Goal: Task Accomplishment & Management: Complete application form

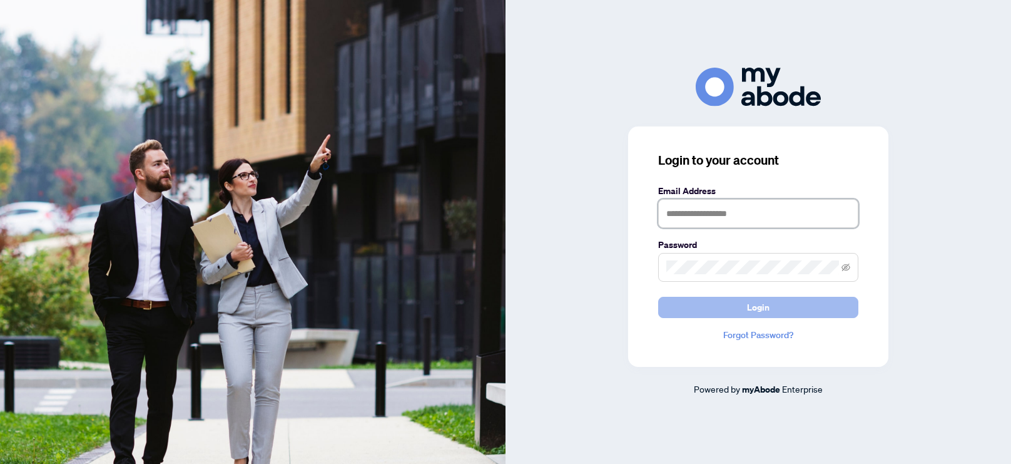
type input "**********"
click at [716, 316] on button "Login" at bounding box center [758, 307] width 200 height 21
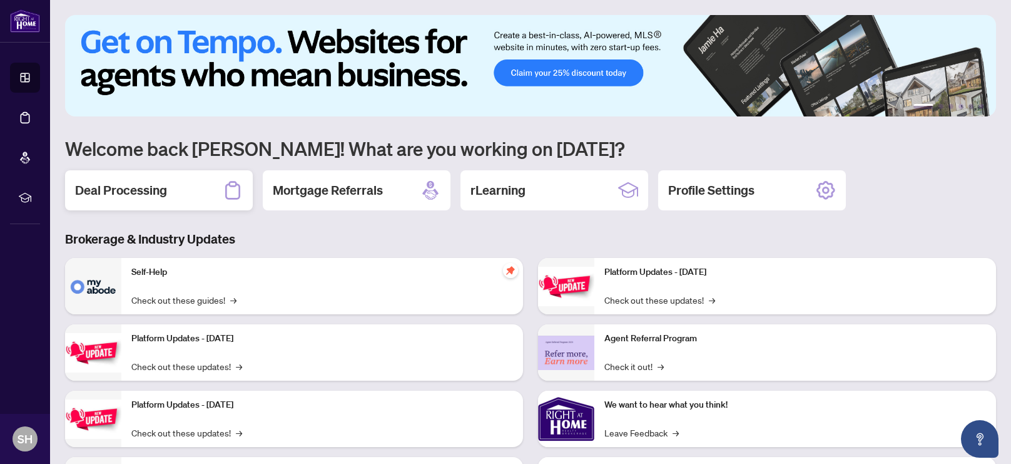
click at [154, 184] on h2 "Deal Processing" at bounding box center [121, 190] width 92 height 18
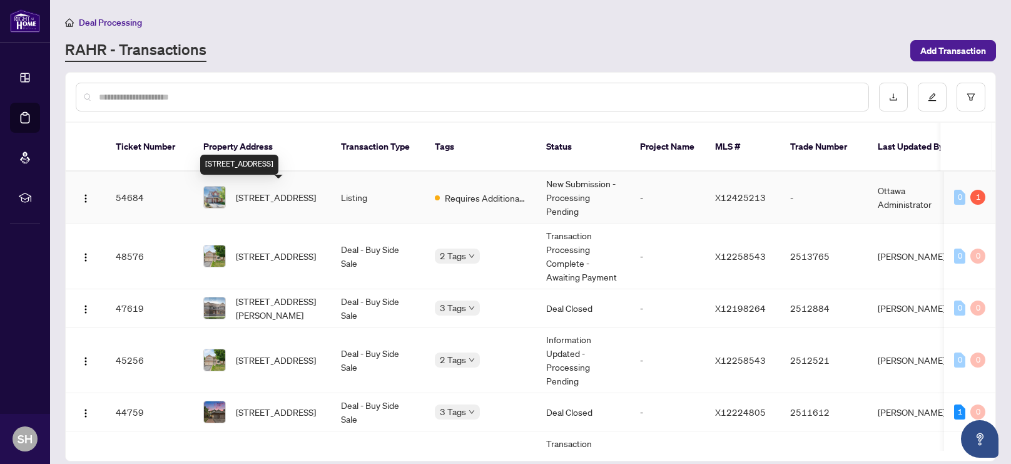
click at [256, 194] on span "[STREET_ADDRESS]" at bounding box center [276, 197] width 80 height 14
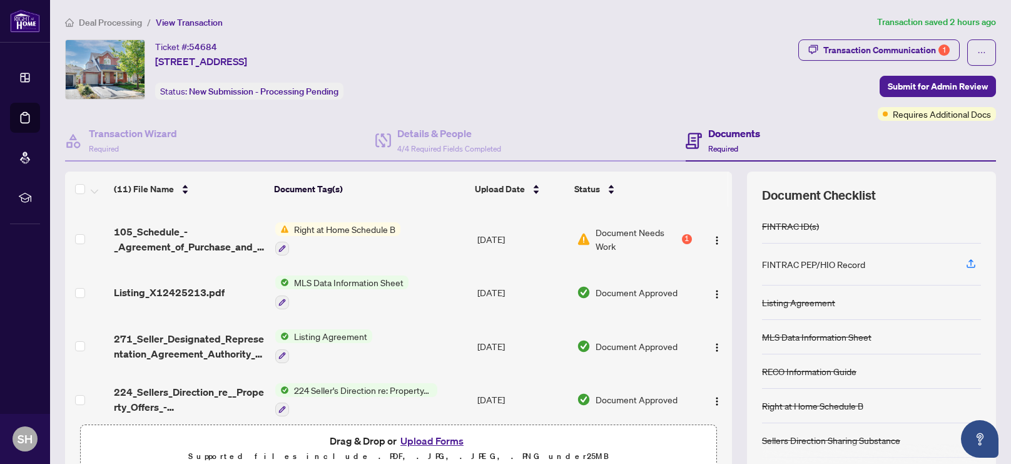
scroll to position [370, 0]
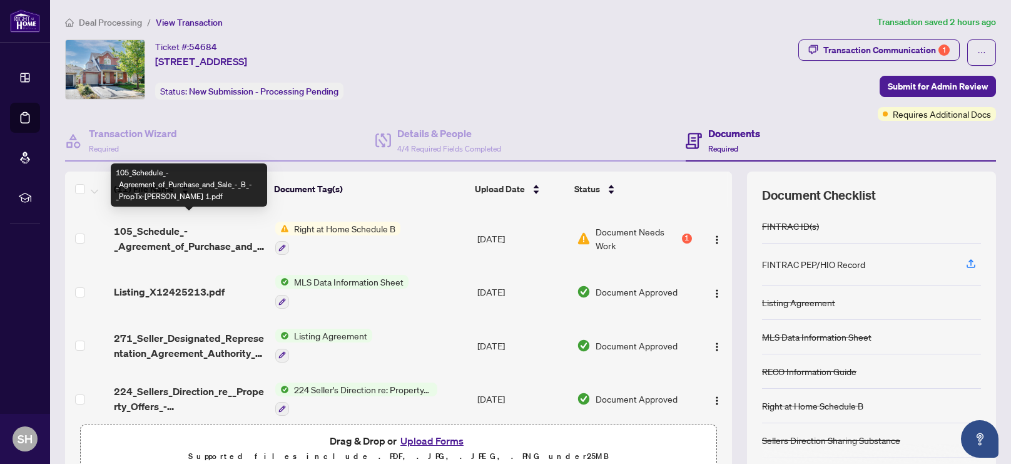
click at [197, 233] on span "105_Schedule_-_Agreement_of_Purchase_and_Sale_-_B_-_PropTx-[PERSON_NAME] 1.pdf" at bounding box center [189, 238] width 151 height 30
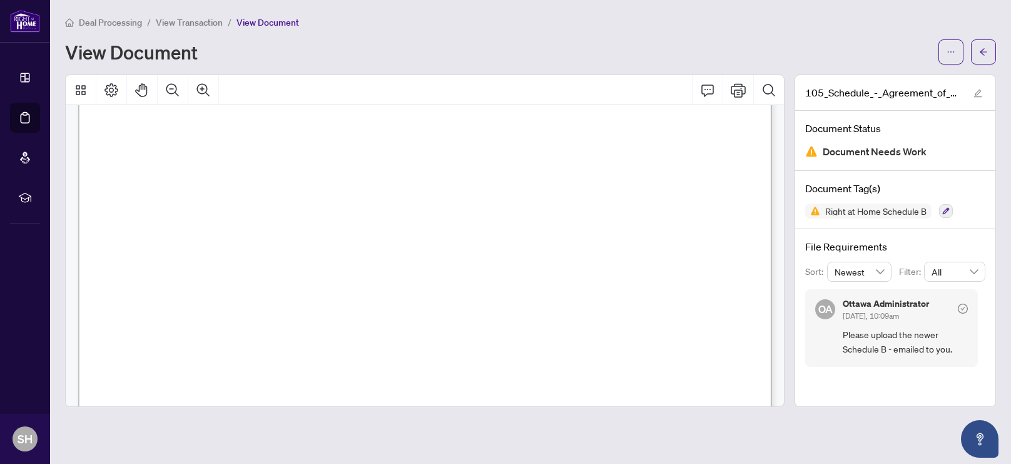
scroll to position [244, 0]
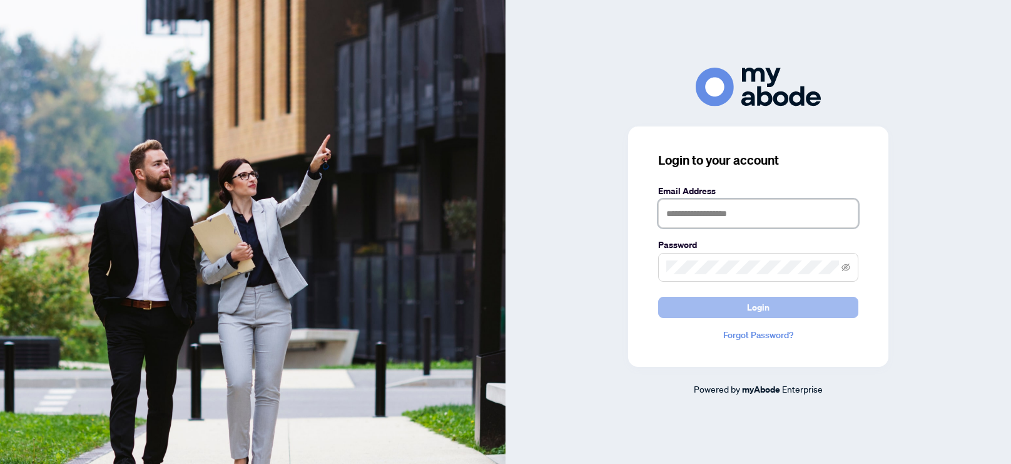
type input "**********"
click at [691, 301] on button "Login" at bounding box center [758, 307] width 200 height 21
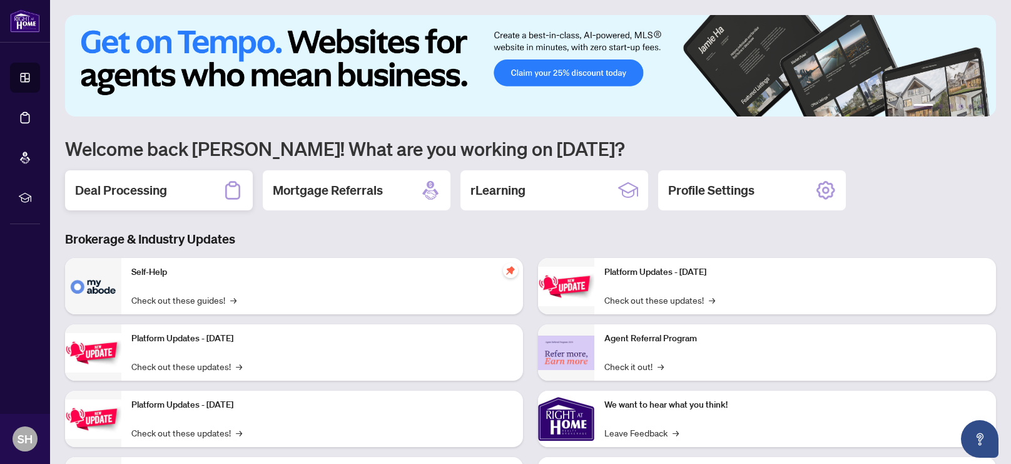
click at [143, 193] on h2 "Deal Processing" at bounding box center [121, 190] width 92 height 18
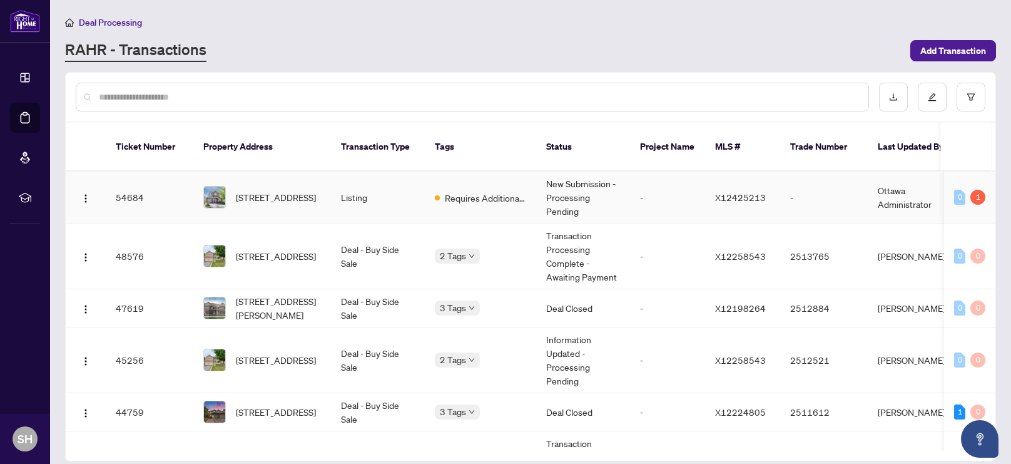
click at [165, 202] on td "54684" at bounding box center [150, 197] width 88 height 52
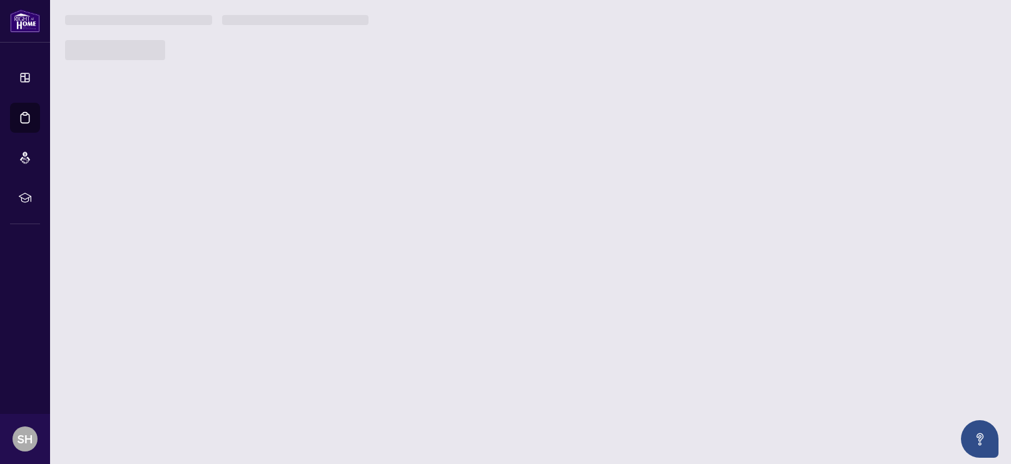
click at [165, 202] on main "Deal Processing [PERSON_NAME] - Transactions Add Transaction Ticket Number Prop…" at bounding box center [530, 232] width 961 height 464
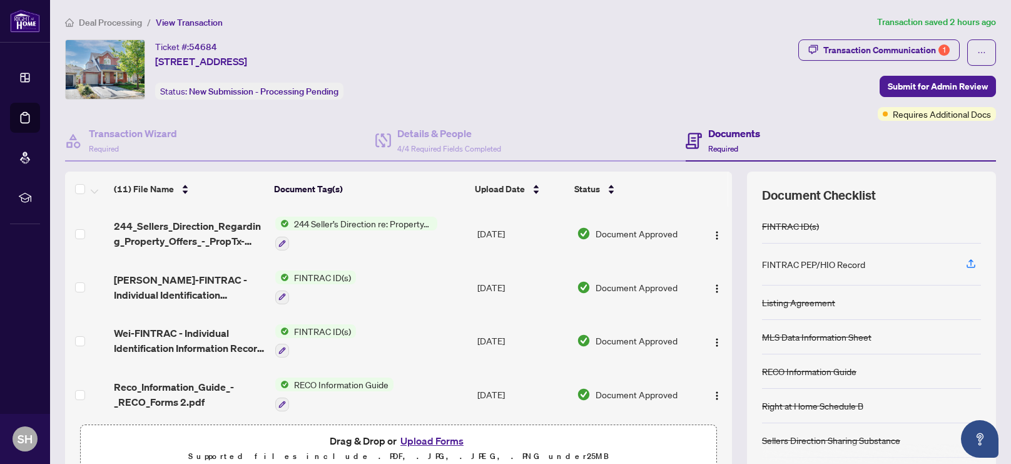
click at [596, 113] on div "Ticket #: [STREET_ADDRESS] Status: New Submission - Processing Pending" at bounding box center [429, 79] width 733 height 81
click at [596, 113] on div "Ticket #: 54684 60 Mersey Dr, Kanata, Ontario K2K 3A6, Canada Status: New Submi…" at bounding box center [429, 79] width 733 height 81
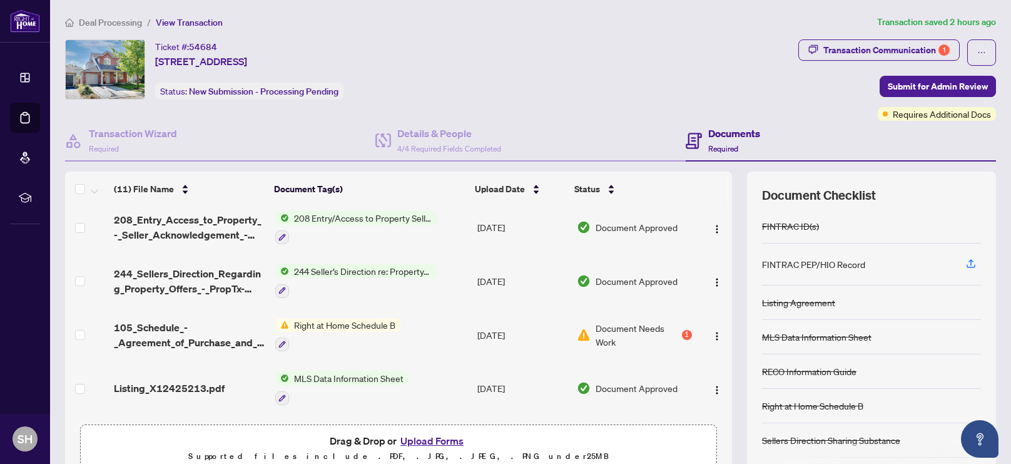
scroll to position [370, 0]
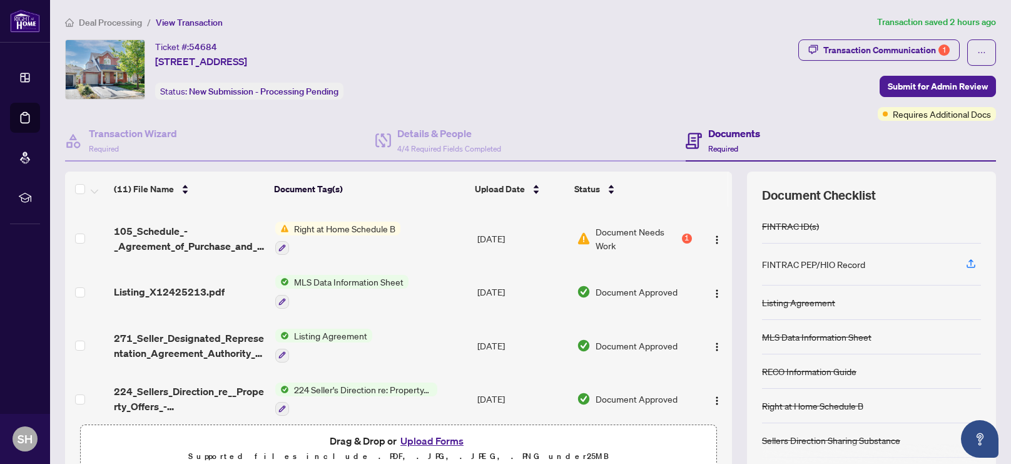
click at [184, 239] on span "105_Schedule_-_Agreement_of_Purchase_and_Sale_-_B_-_PropTx-OREA 1.pdf" at bounding box center [189, 238] width 151 height 30
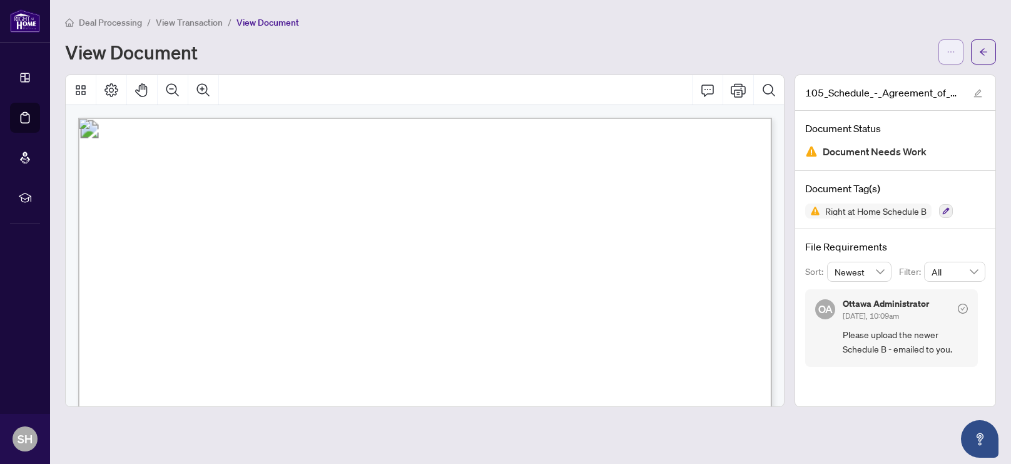
click at [951, 52] on icon "ellipsis" at bounding box center [951, 52] width 9 height 9
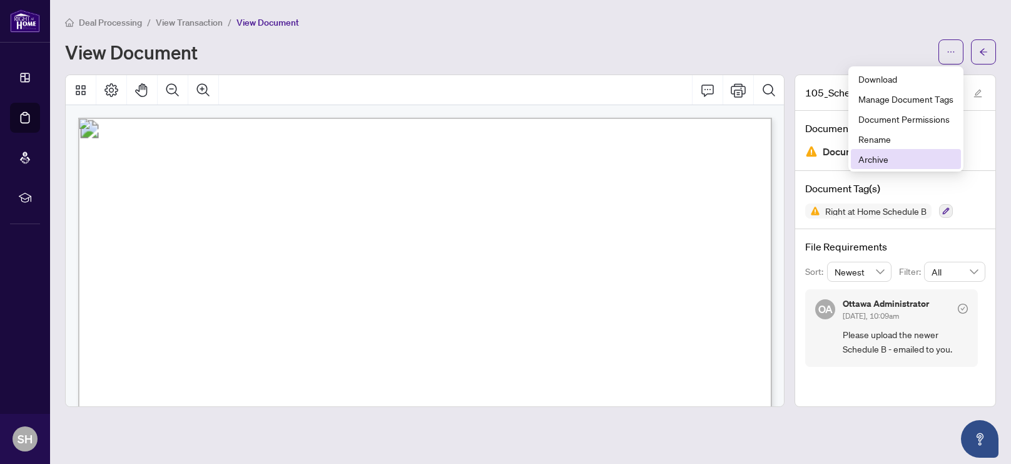
click at [894, 162] on span "Archive" at bounding box center [906, 159] width 95 height 14
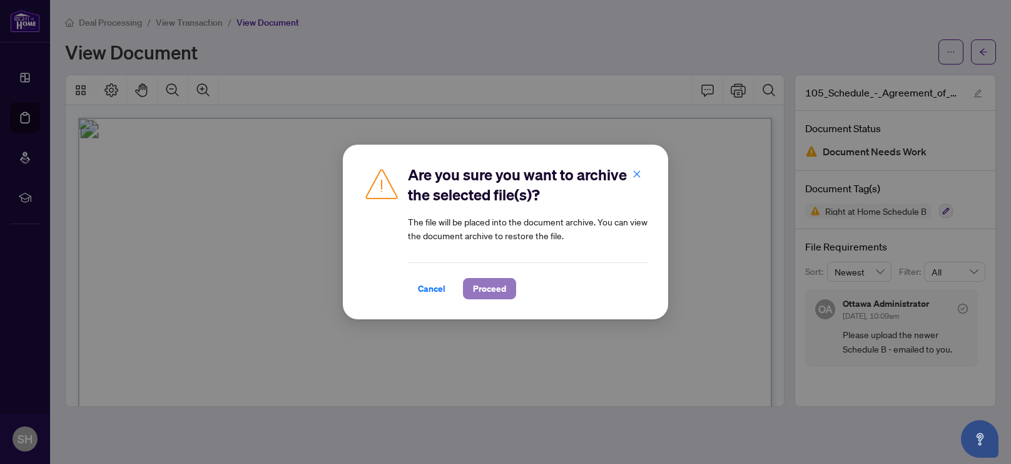
click at [488, 287] on span "Proceed" at bounding box center [489, 288] width 33 height 20
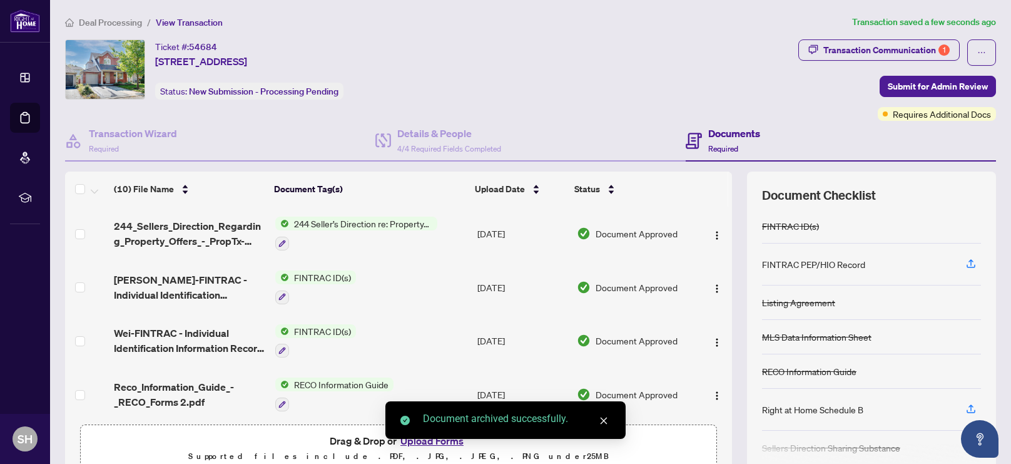
click at [445, 439] on div "Document archived successfully." at bounding box center [505, 420] width 240 height 38
click at [604, 419] on icon "close" at bounding box center [604, 420] width 7 height 7
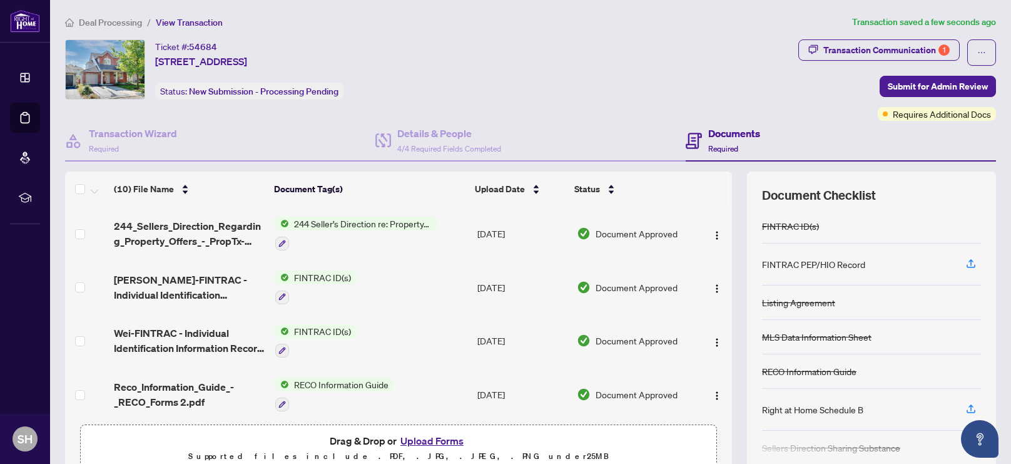
click at [446, 440] on button "Upload Forms" at bounding box center [432, 440] width 71 height 16
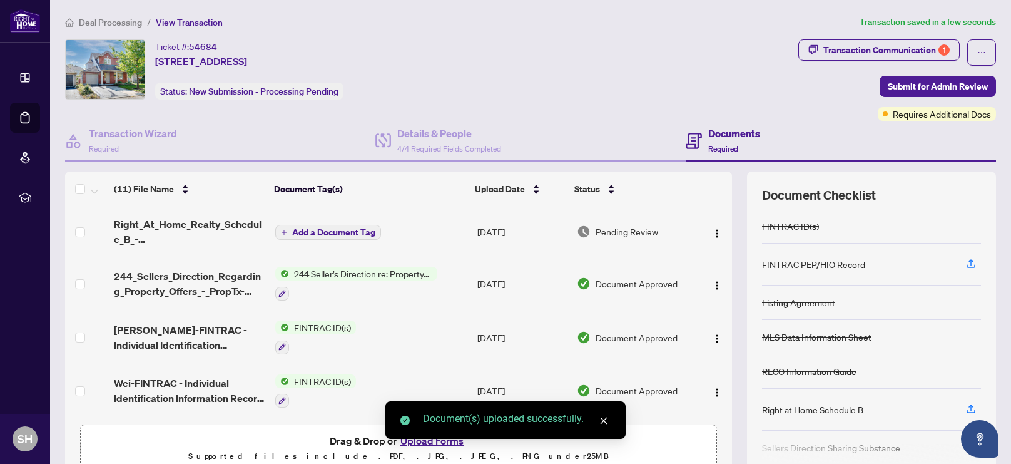
click at [333, 232] on span "Add a Document Tag" at bounding box center [333, 232] width 83 height 9
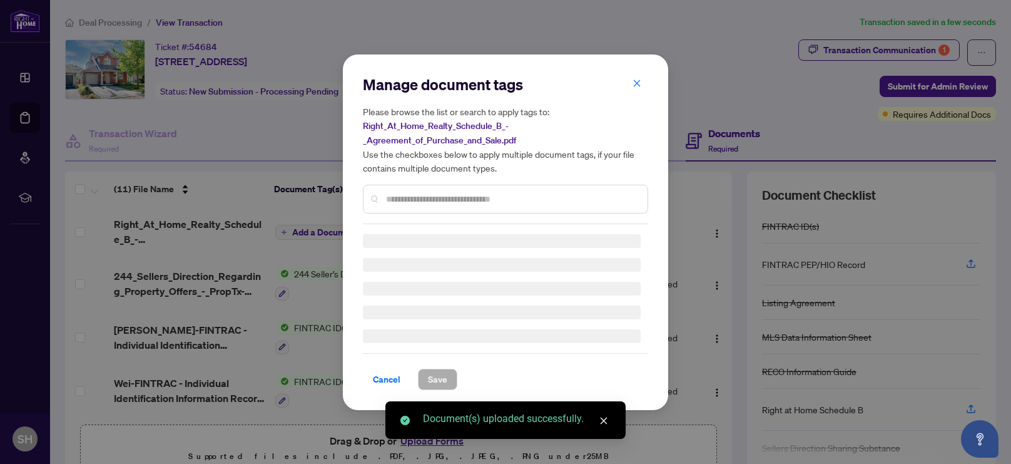
click at [426, 199] on div "Manage document tags Please browse the list or search to apply tags to: Right_A…" at bounding box center [505, 231] width 285 height 315
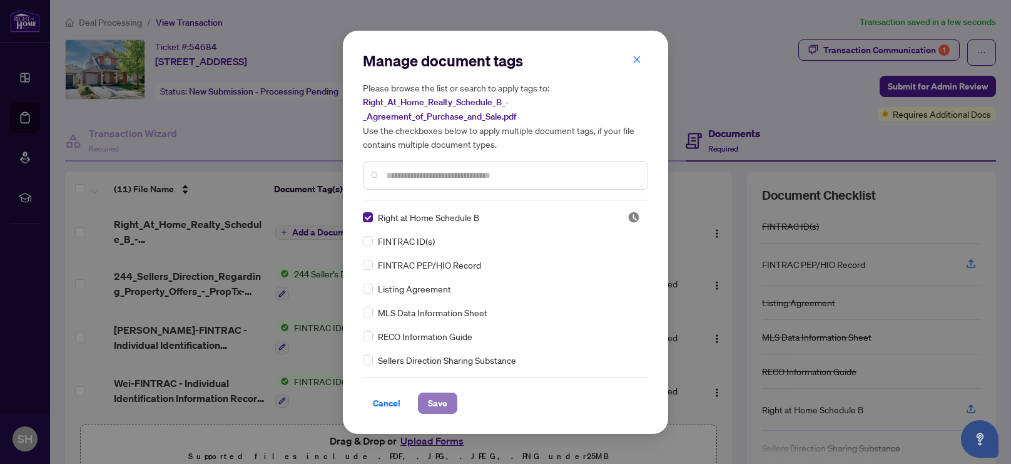
click at [437, 400] on span "Save" at bounding box center [437, 403] width 19 height 20
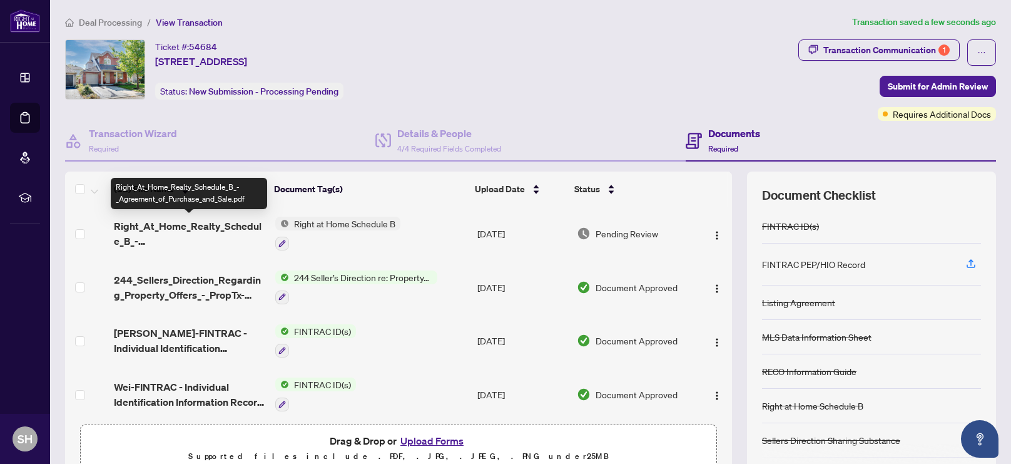
click at [192, 227] on span "Right_At_Home_Realty_Schedule_B_-_Agreement_of_Purchase_and_Sale.pdf" at bounding box center [189, 233] width 151 height 30
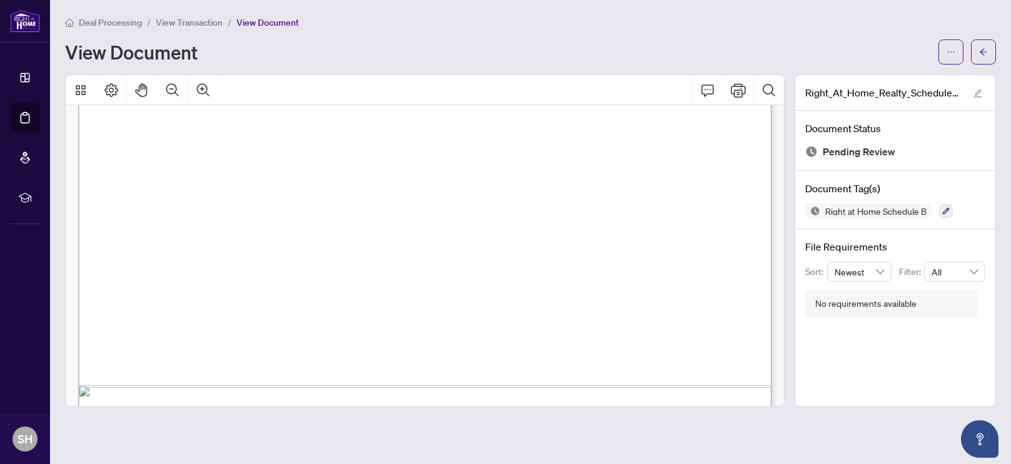
scroll to position [621, 0]
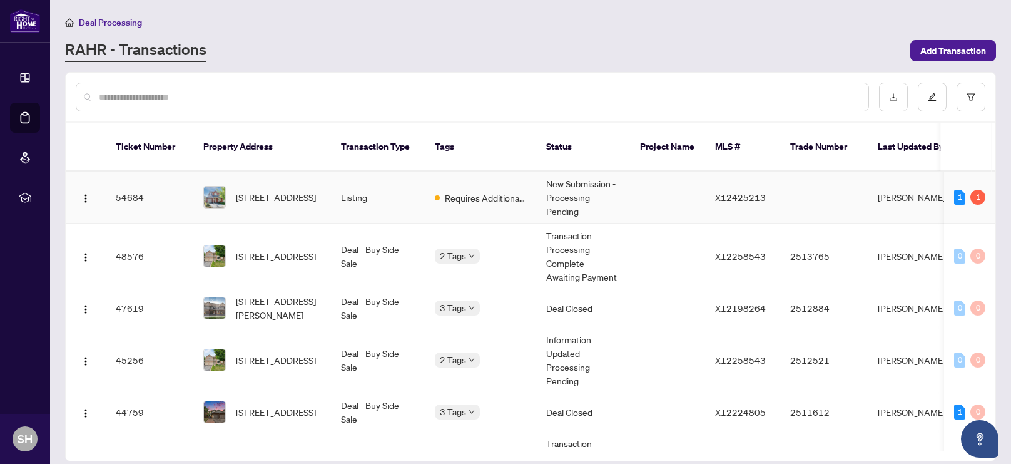
click at [143, 195] on td "54684" at bounding box center [150, 197] width 88 height 52
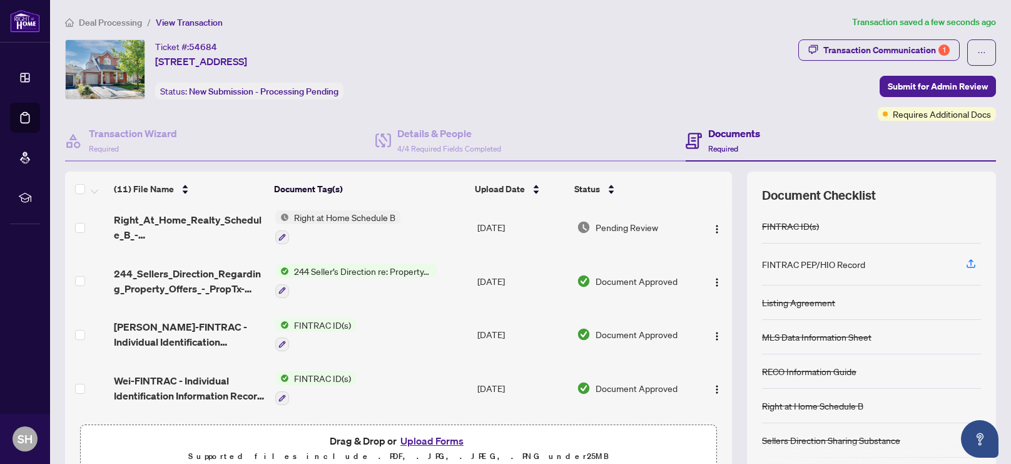
scroll to position [13, 0]
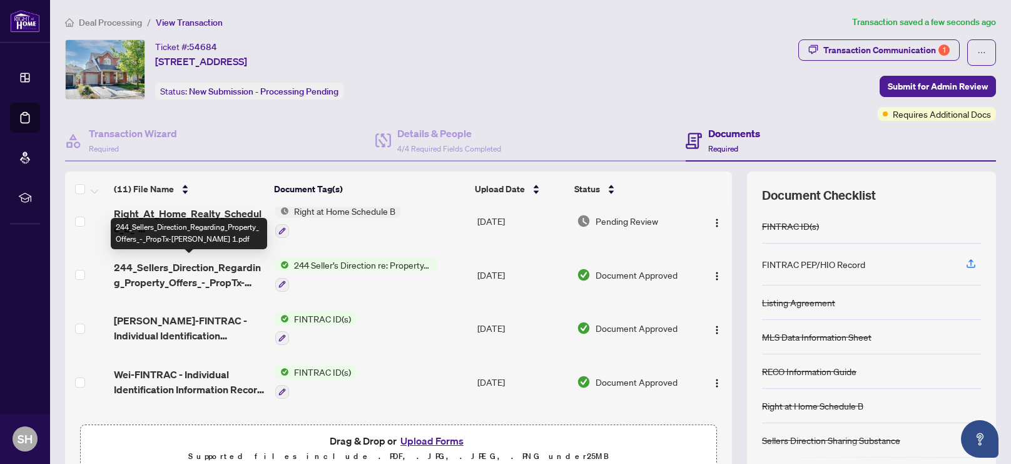
click at [191, 268] on span "244_Sellers_Direction_Regarding_Property_Offers_-_PropTx-[PERSON_NAME] 1.pdf" at bounding box center [189, 275] width 151 height 30
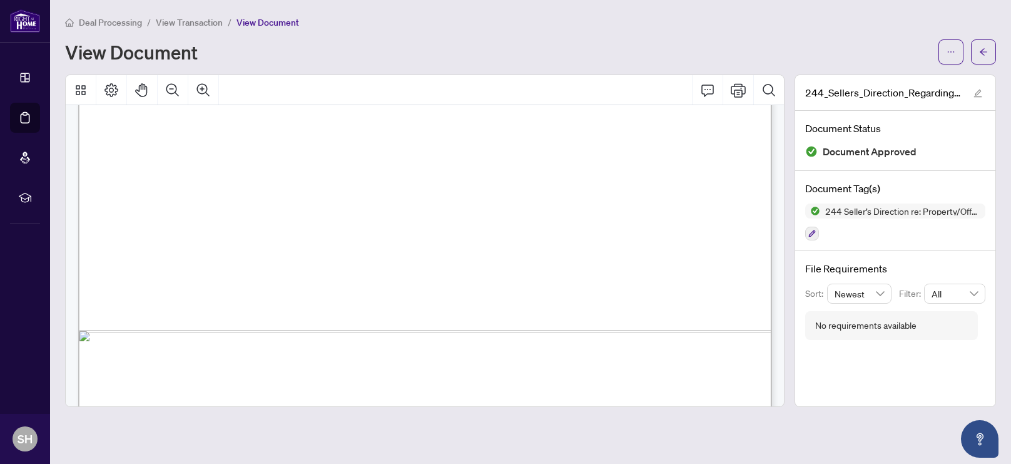
scroll to position [266, 0]
click at [984, 48] on icon "arrow-left" at bounding box center [984, 51] width 8 height 7
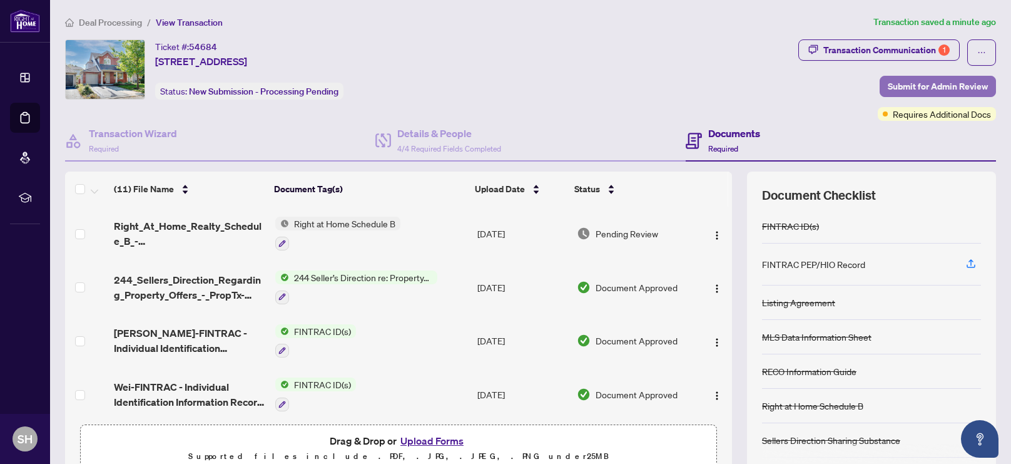
click at [939, 88] on span "Submit for Admin Review" at bounding box center [938, 86] width 100 height 20
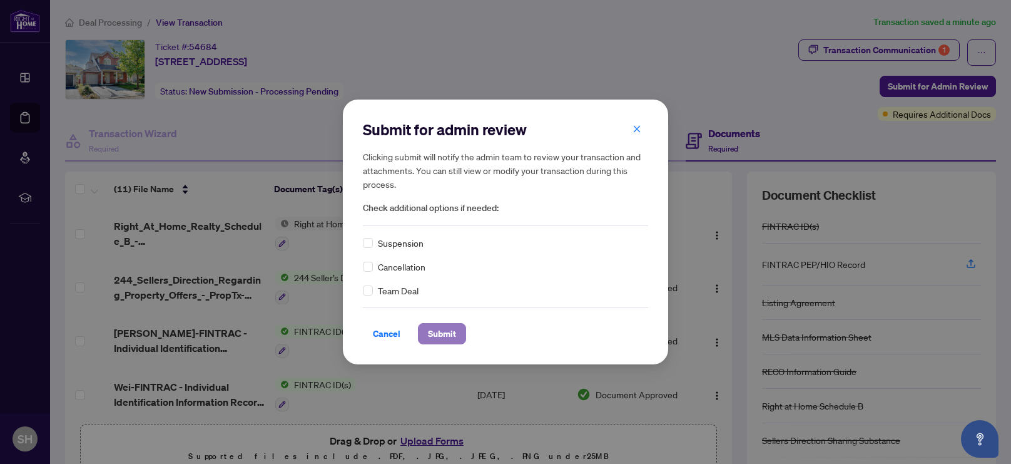
click at [439, 339] on span "Submit" at bounding box center [442, 334] width 28 height 20
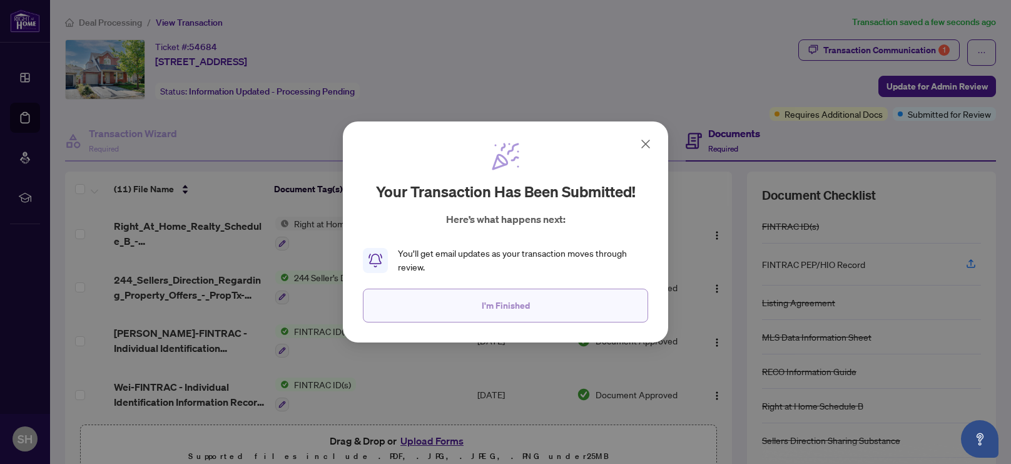
click at [508, 304] on span "I'm Finished" at bounding box center [506, 305] width 48 height 20
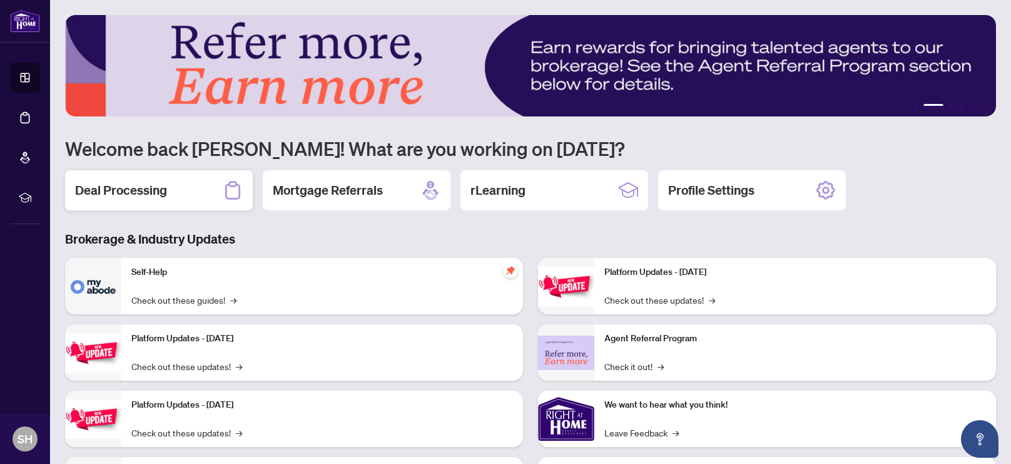
click at [142, 196] on h2 "Deal Processing" at bounding box center [121, 190] width 92 height 18
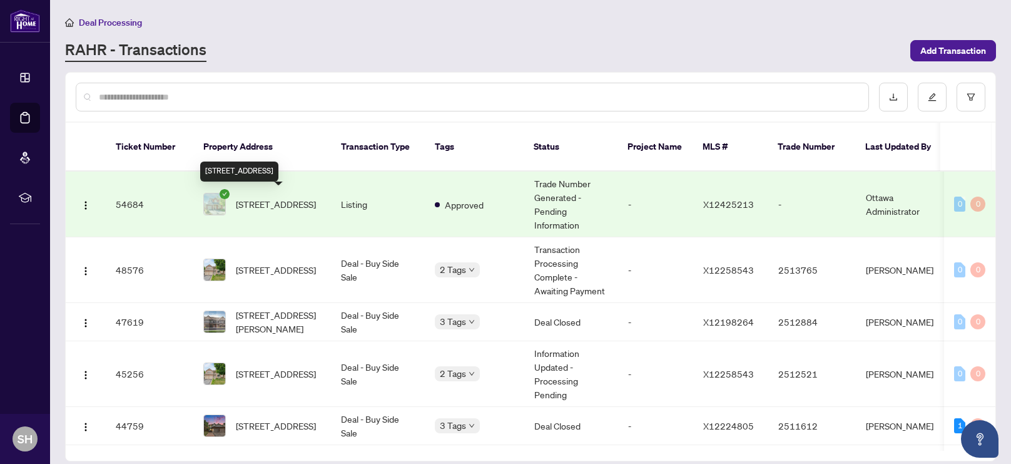
click at [284, 210] on span "[STREET_ADDRESS]" at bounding box center [276, 204] width 80 height 14
